Goal: Navigation & Orientation: Find specific page/section

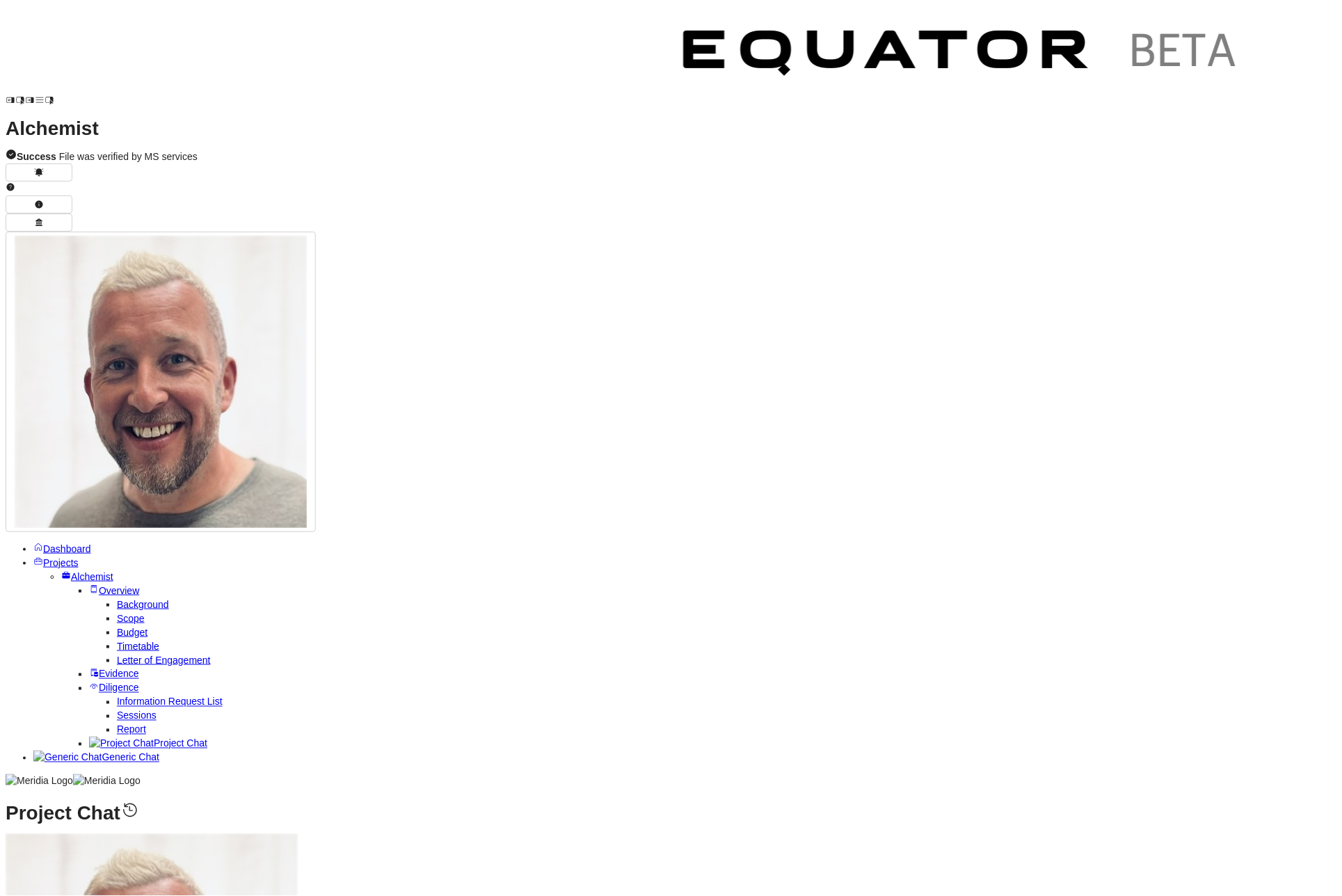
scroll to position [-984, 0]
click at [34, 556] on link "Projects" at bounding box center [56, 561] width 45 height 11
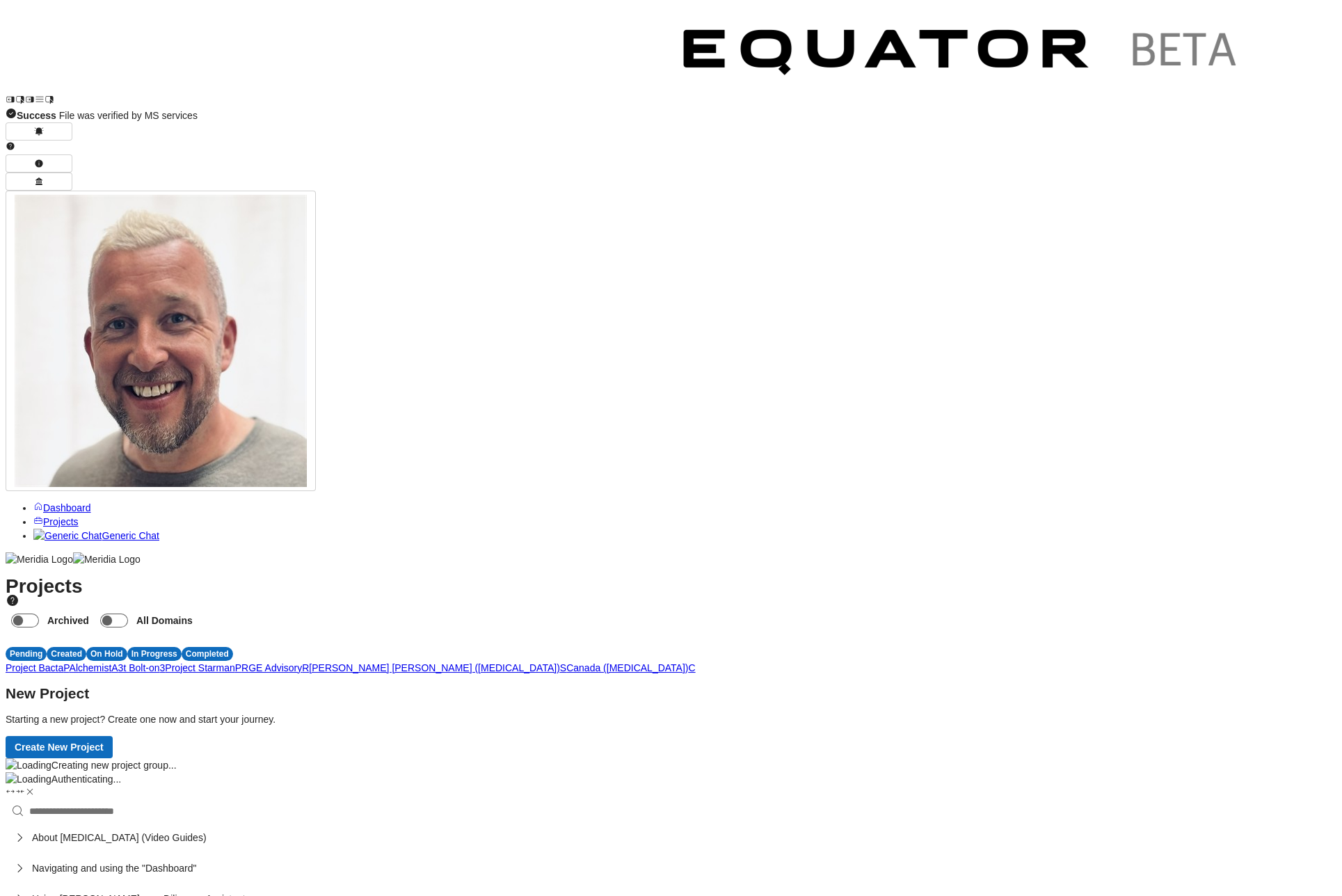
click at [695, 662] on span "C" at bounding box center [691, 667] width 7 height 11
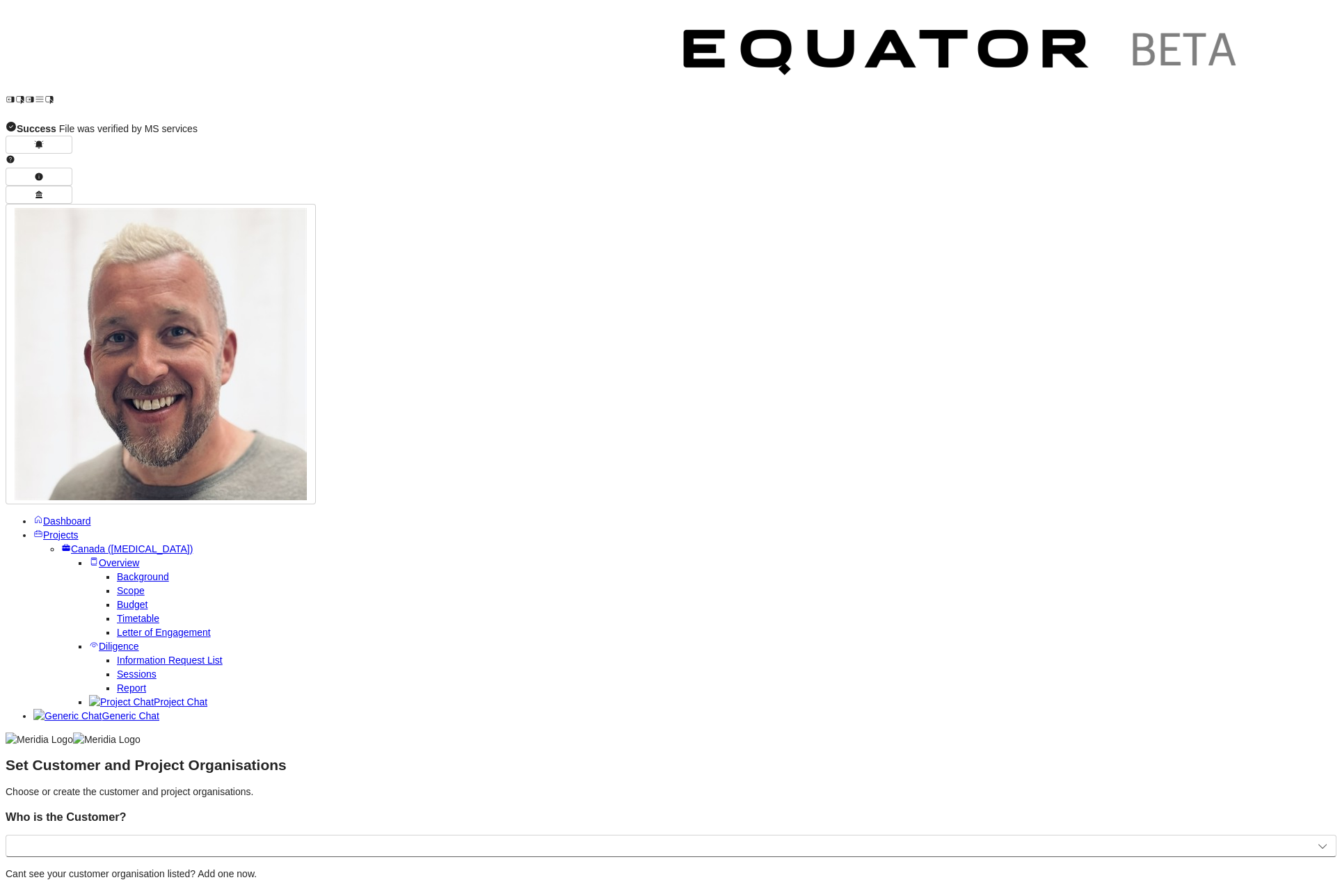
click at [67, 529] on span "Projects" at bounding box center [61, 534] width 36 height 11
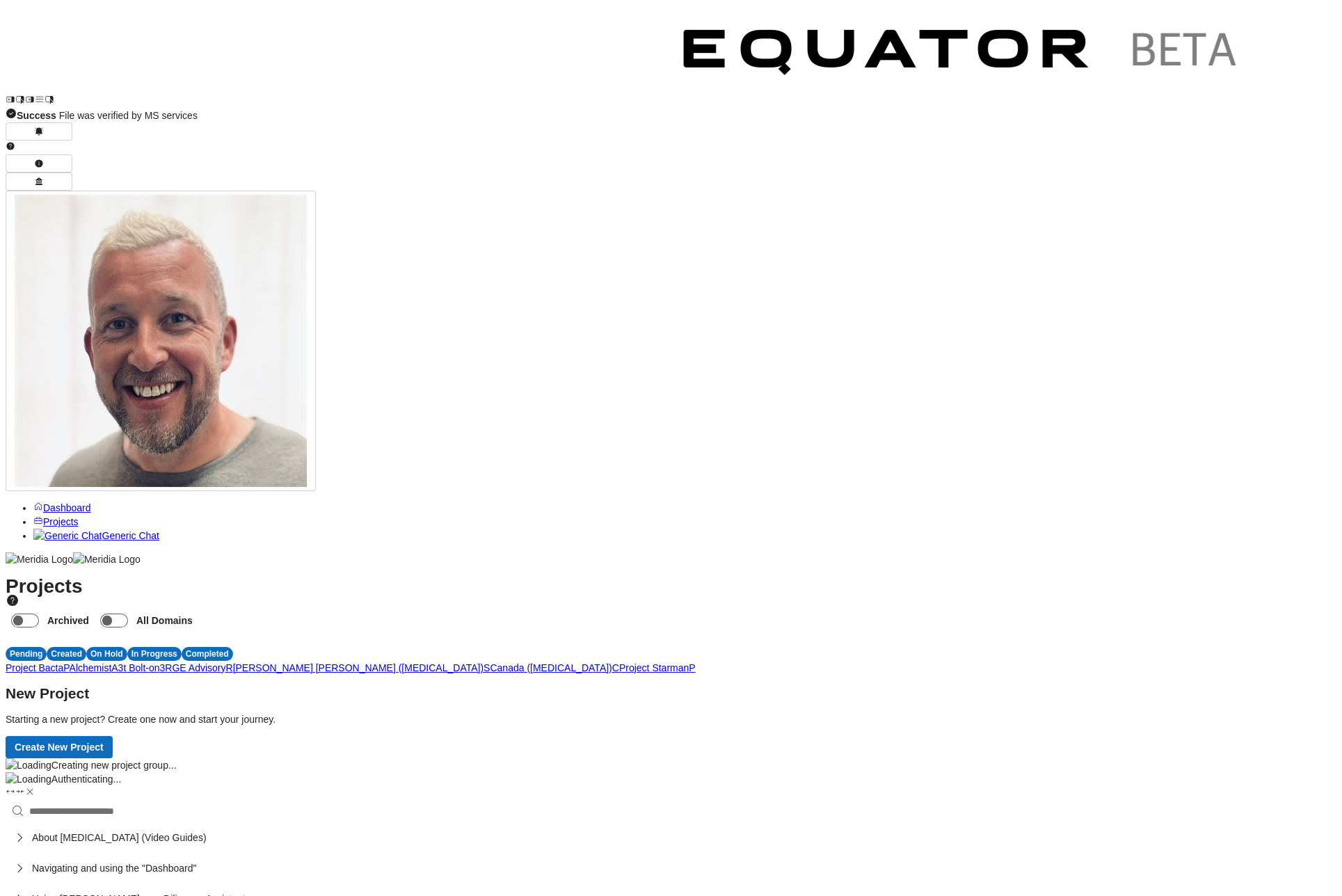
click at [101, 530] on span "Generic Chat" at bounding box center [129, 535] width 57 height 11
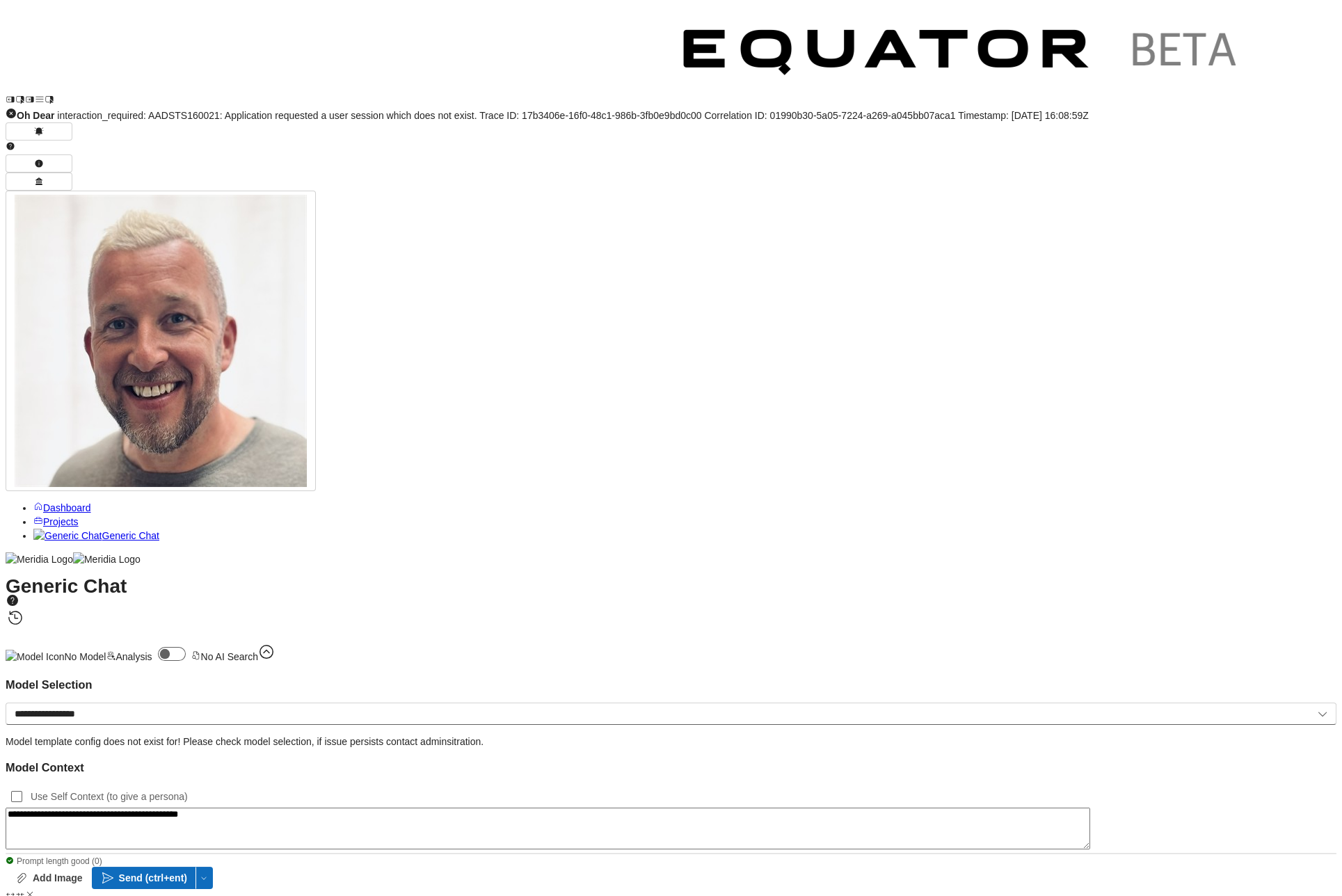
click at [64, 516] on span "Projects" at bounding box center [61, 521] width 36 height 11
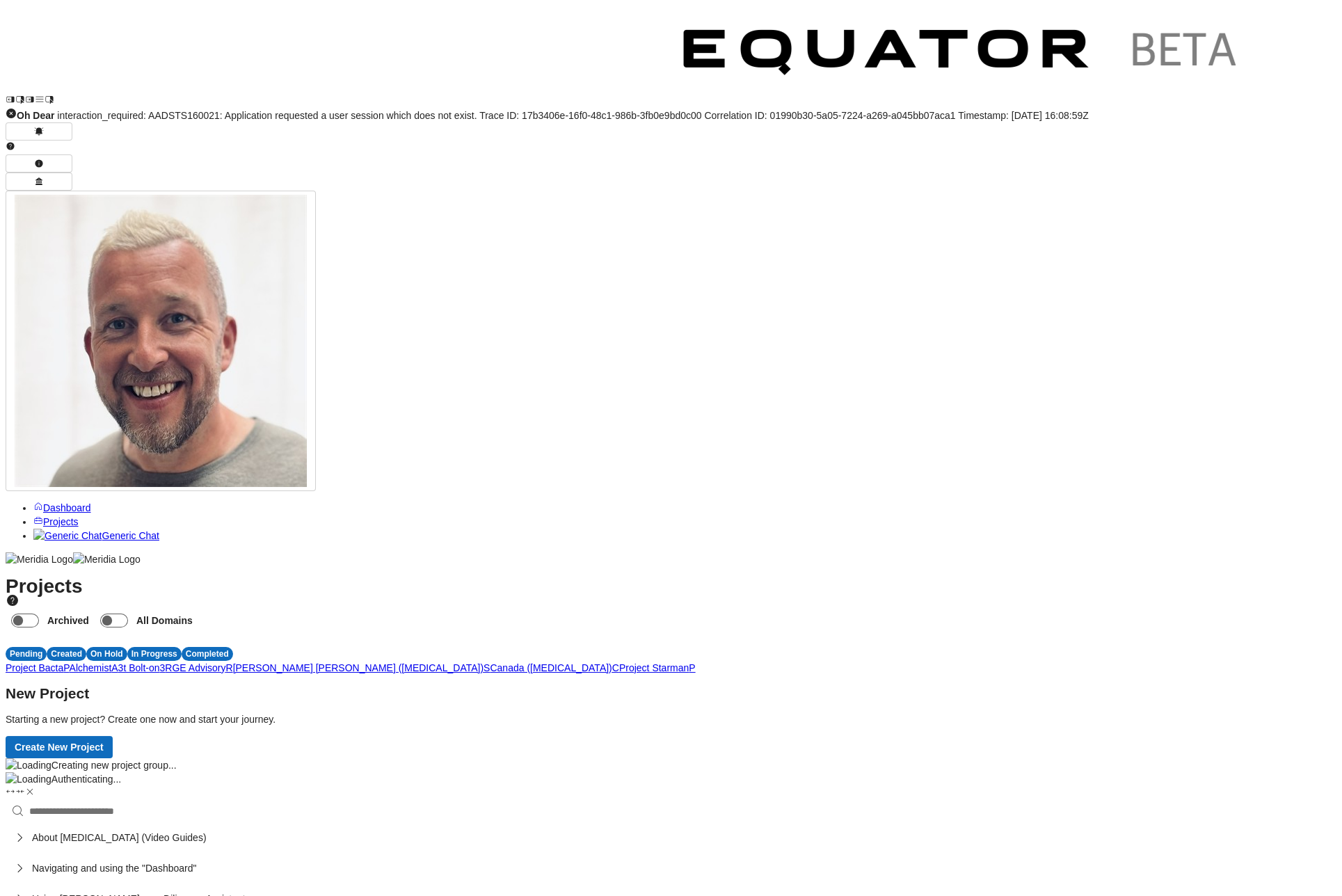
click at [619, 662] on span "C" at bounding box center [615, 667] width 7 height 11
